Goal: Task Accomplishment & Management: Use online tool/utility

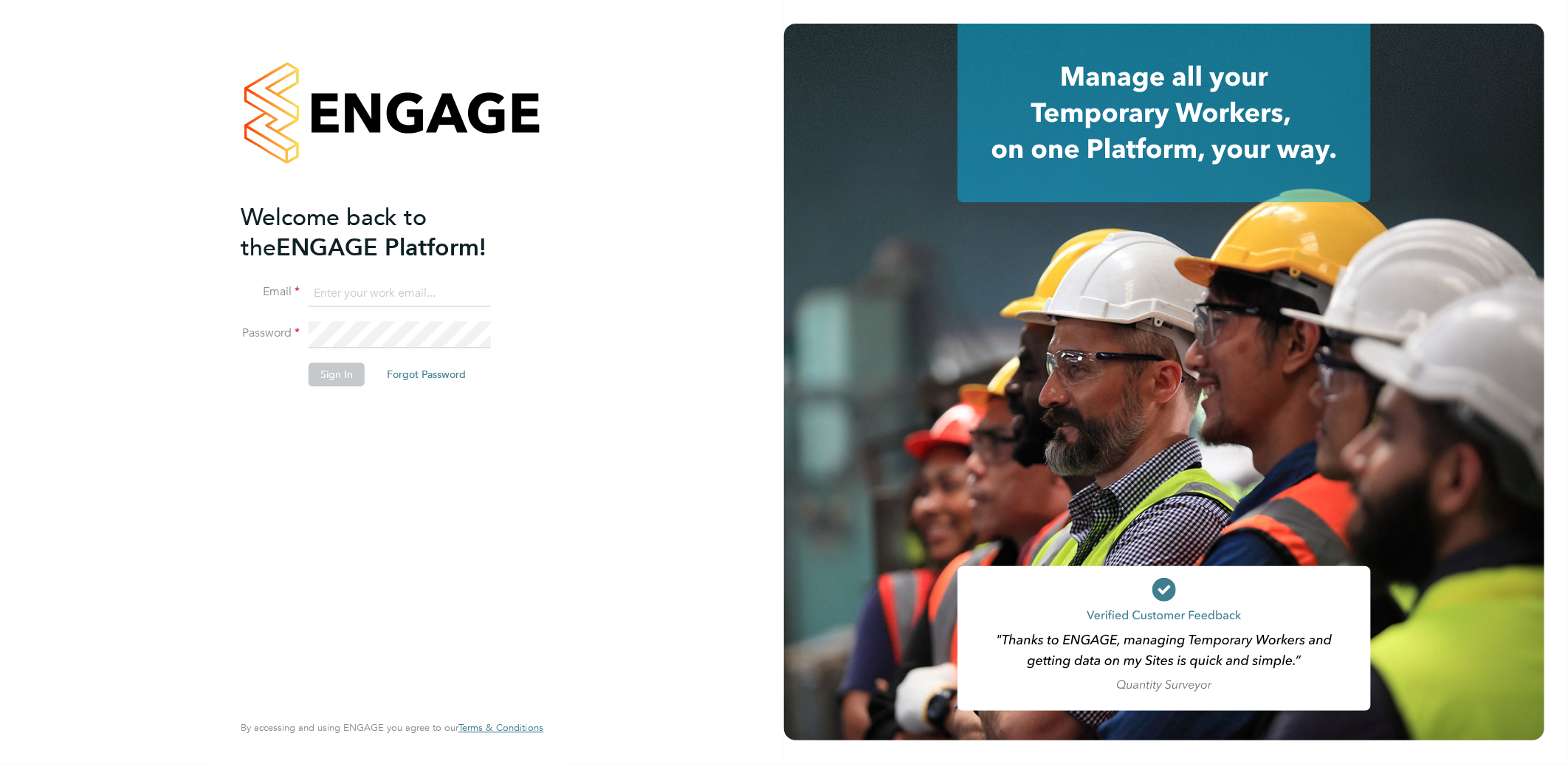
type input "amy.garcia@danielowen.co.uk"
click at [327, 379] on button "Sign In" at bounding box center [336, 376] width 56 height 24
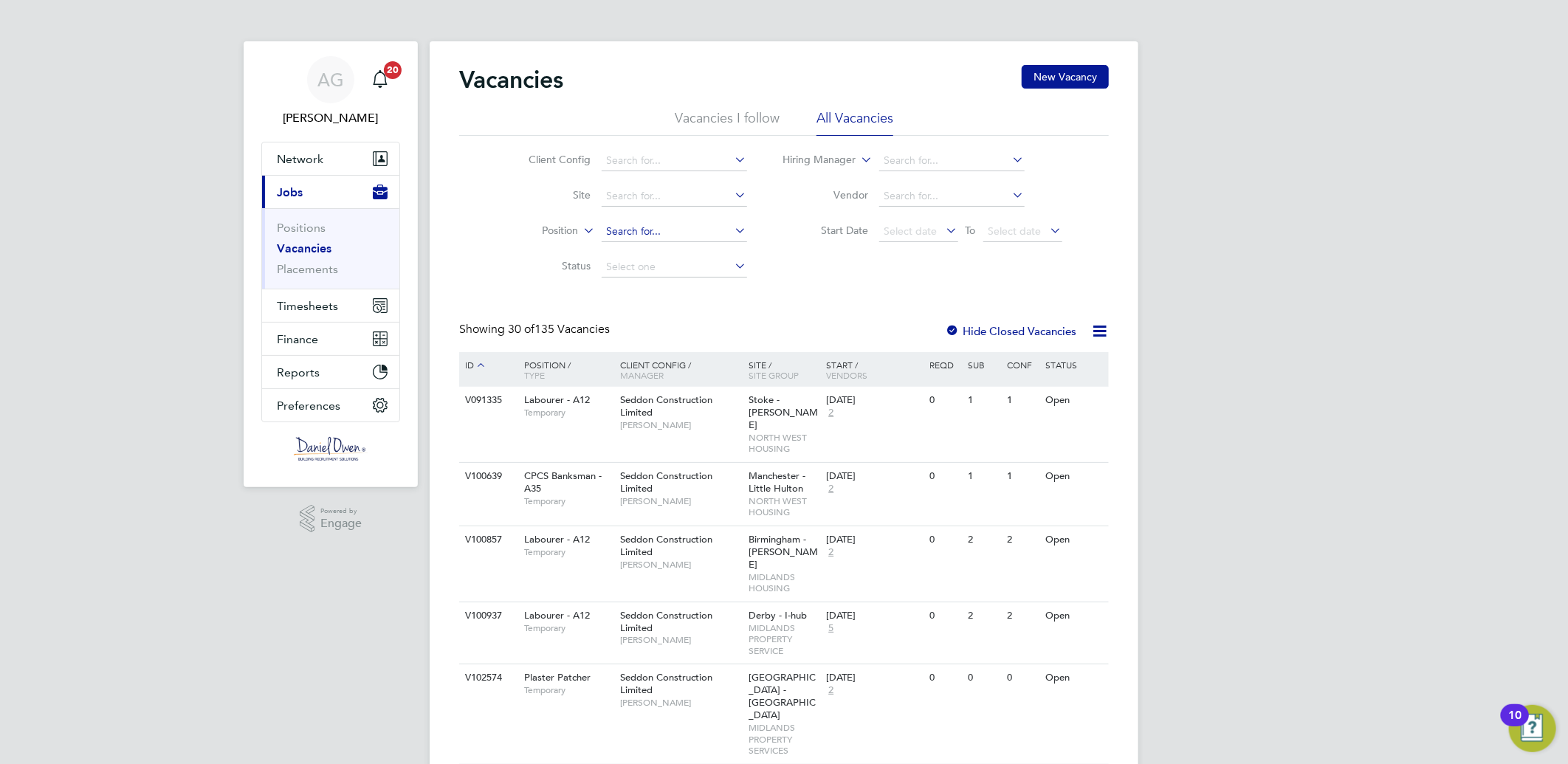
click at [654, 232] on input at bounding box center [675, 232] width 146 height 21
click at [640, 263] on input at bounding box center [675, 267] width 146 height 21
click at [638, 240] on input at bounding box center [675, 232] width 146 height 21
type input "Planner"
click at [733, 228] on icon at bounding box center [733, 230] width 0 height 21
